Goal: Task Accomplishment & Management: Manage account settings

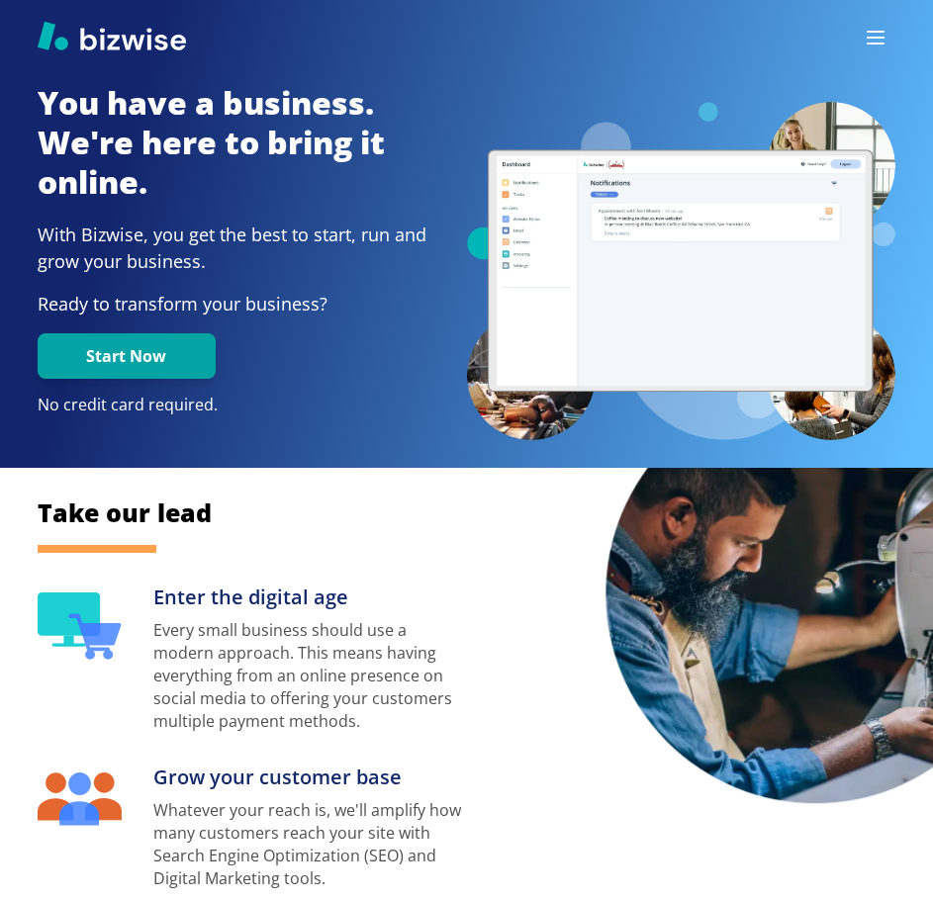
click at [884, 26] on icon "button" at bounding box center [876, 38] width 24 height 24
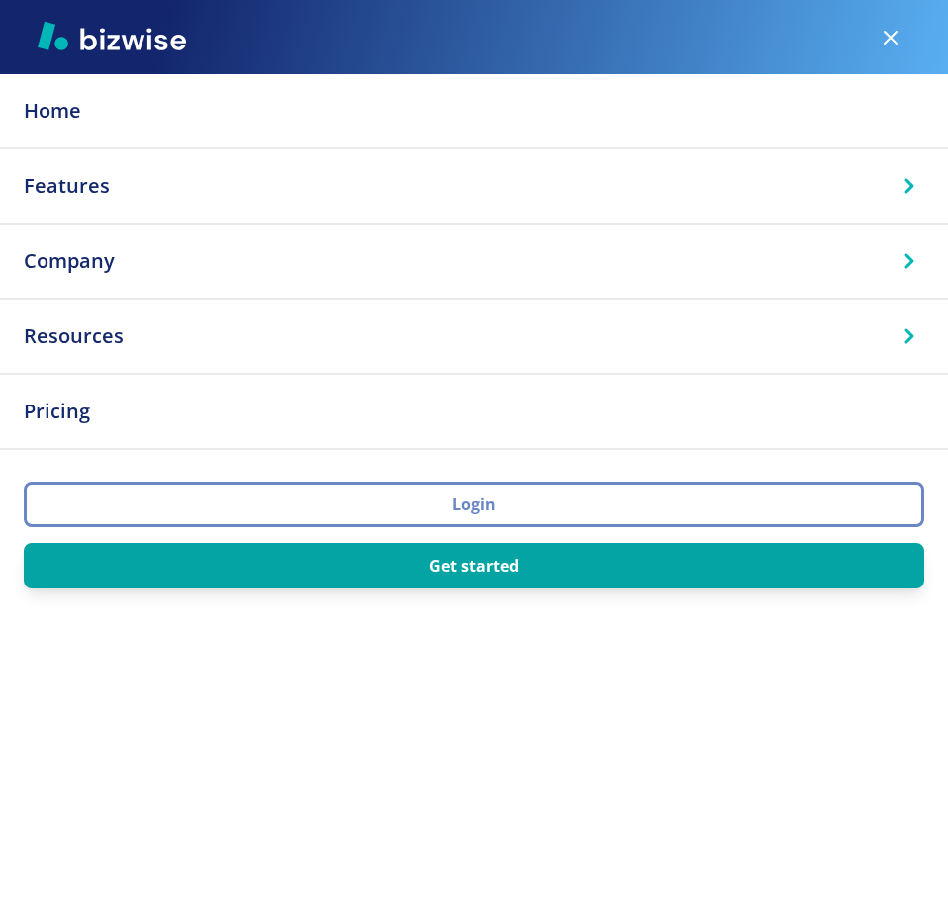
click at [563, 504] on button "Login" at bounding box center [474, 505] width 900 height 46
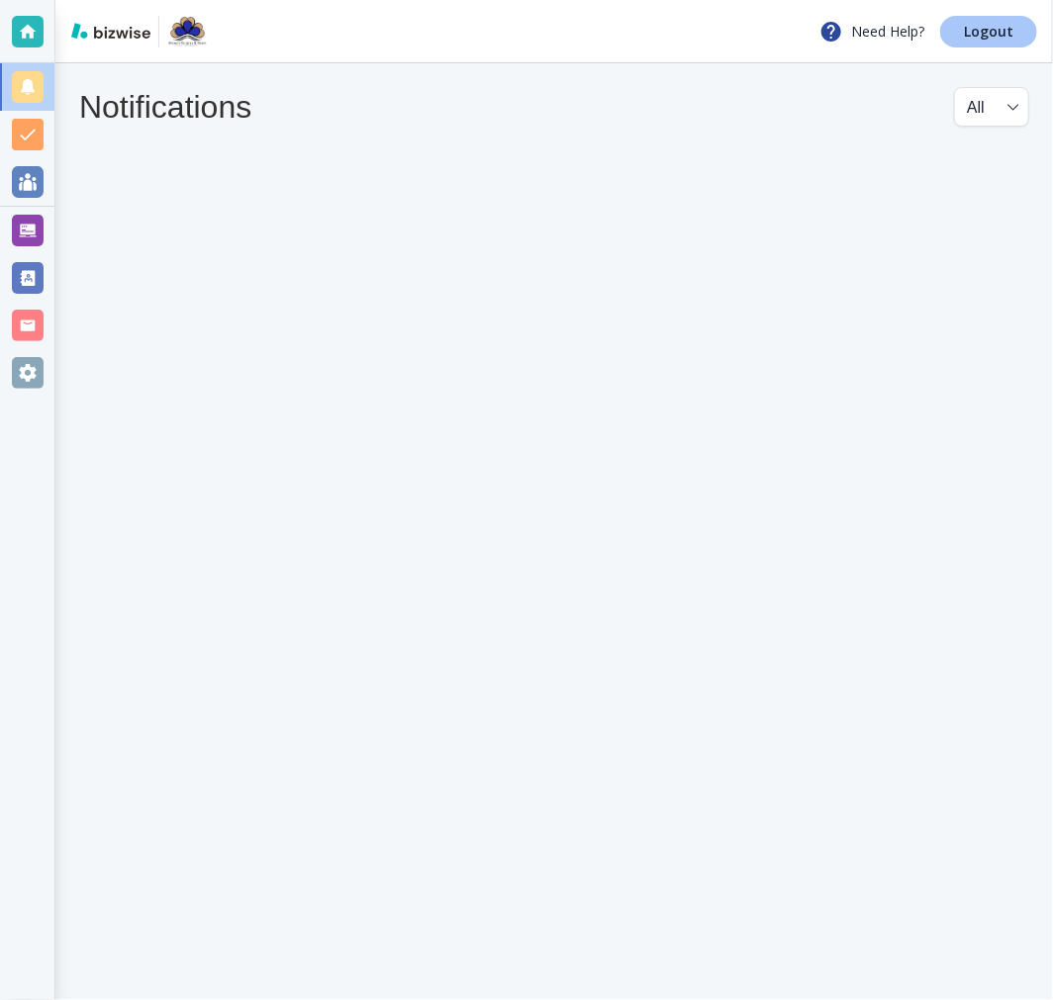
click at [1000, 25] on p "Logout" at bounding box center [988, 32] width 49 height 14
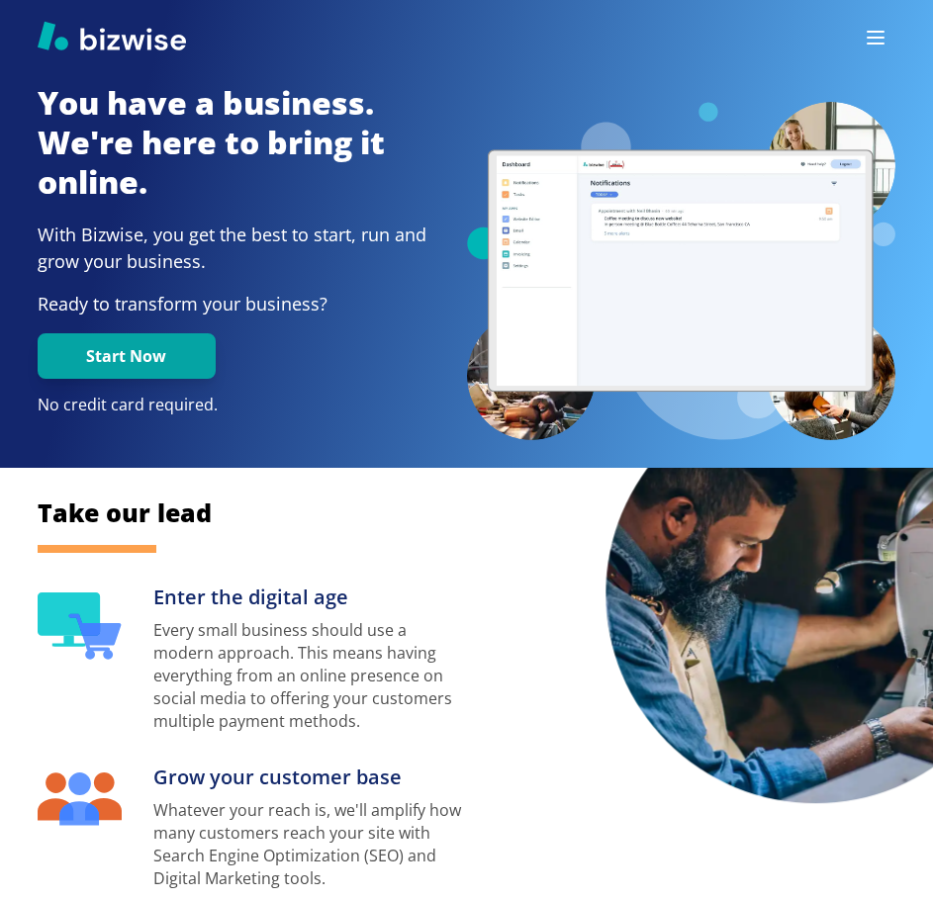
click at [856, 29] on div at bounding box center [876, 38] width 40 height 40
click at [874, 37] on icon "button" at bounding box center [876, 38] width 24 height 24
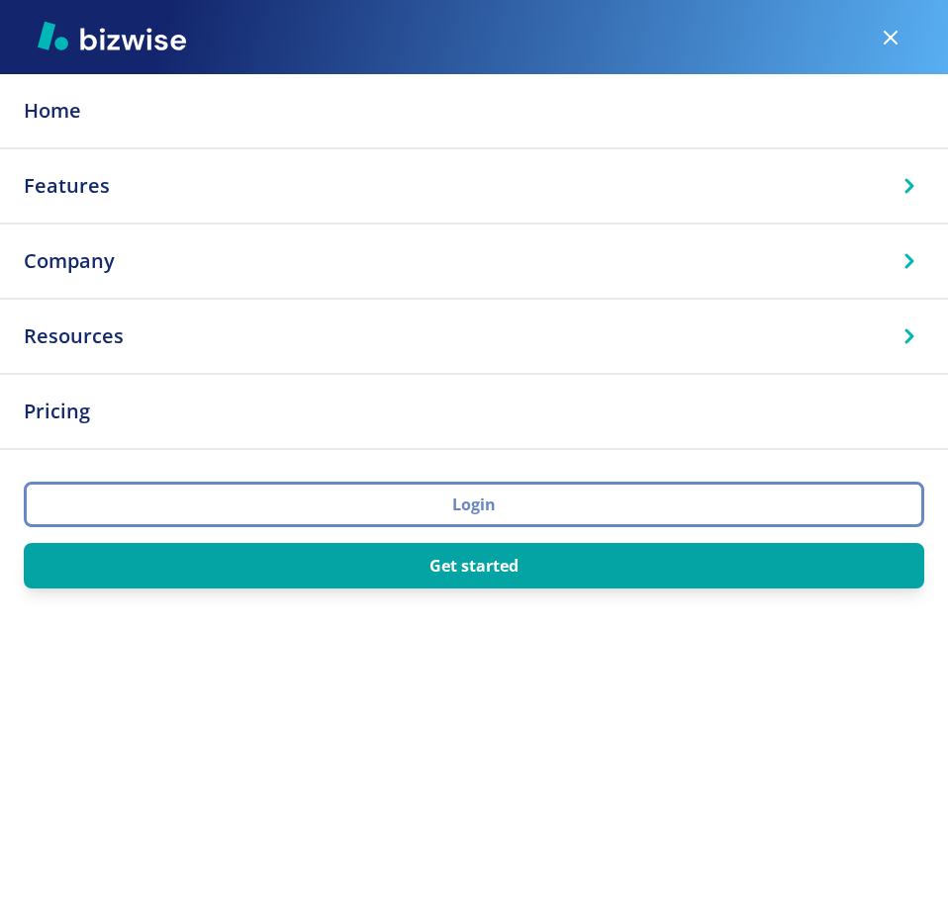
click at [605, 510] on button "Login" at bounding box center [474, 505] width 900 height 46
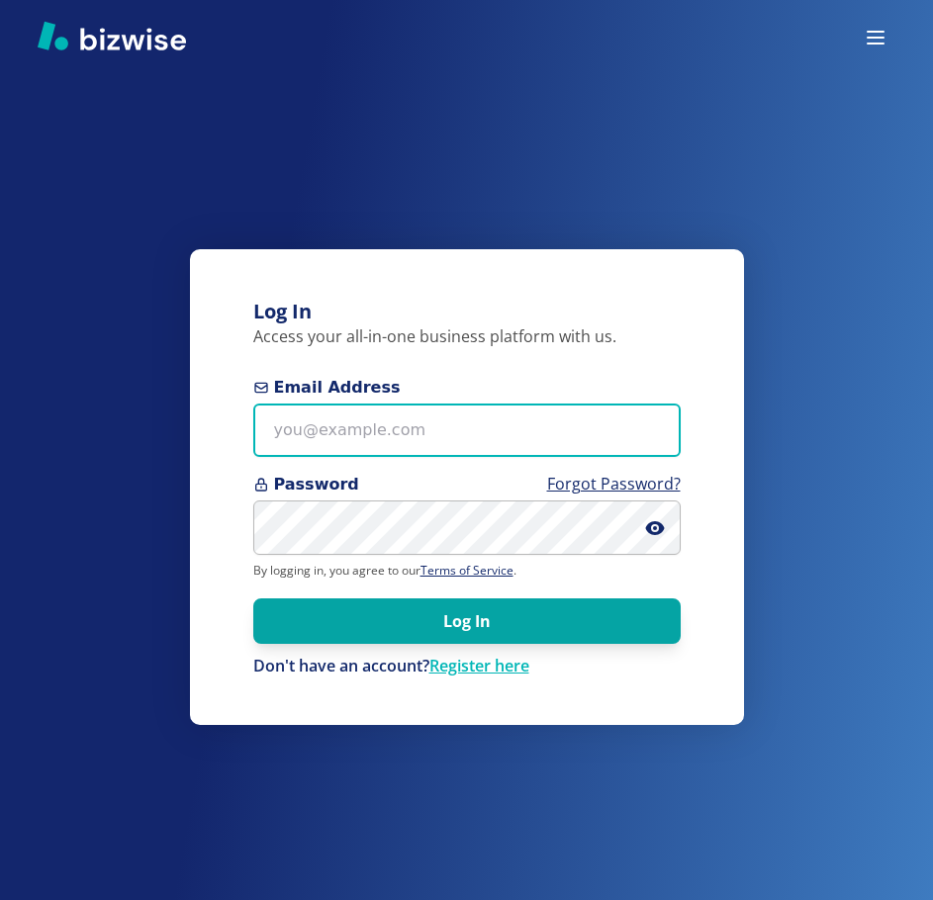
click at [459, 422] on input "Email Address" at bounding box center [466, 431] width 427 height 54
paste input "delabajp1@gmail.com"
type input "delabajp1@gmail.com"
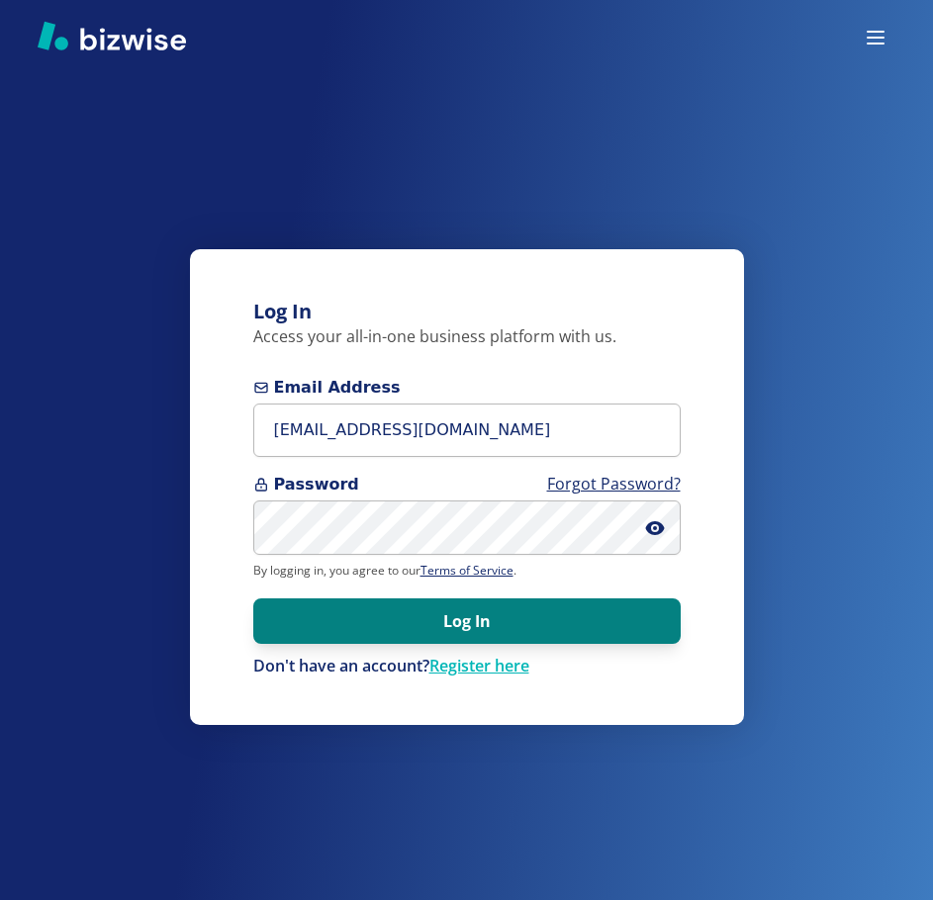
click at [449, 625] on button "Log In" at bounding box center [466, 622] width 427 height 46
